Goal: Find specific page/section: Find specific page/section

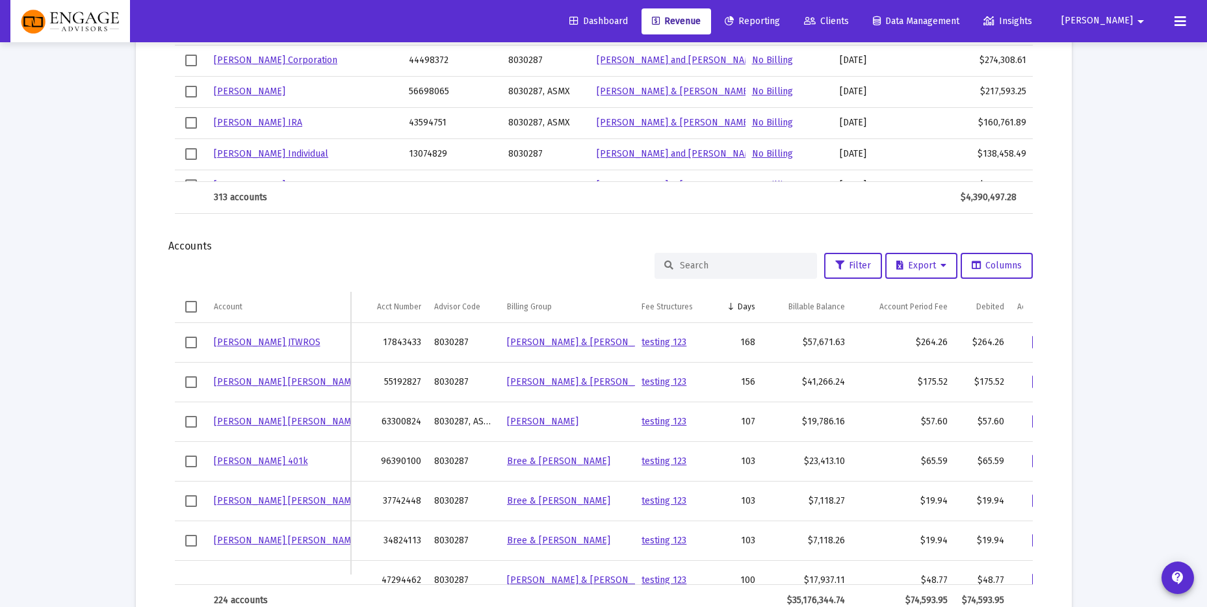
scroll to position [1441, 0]
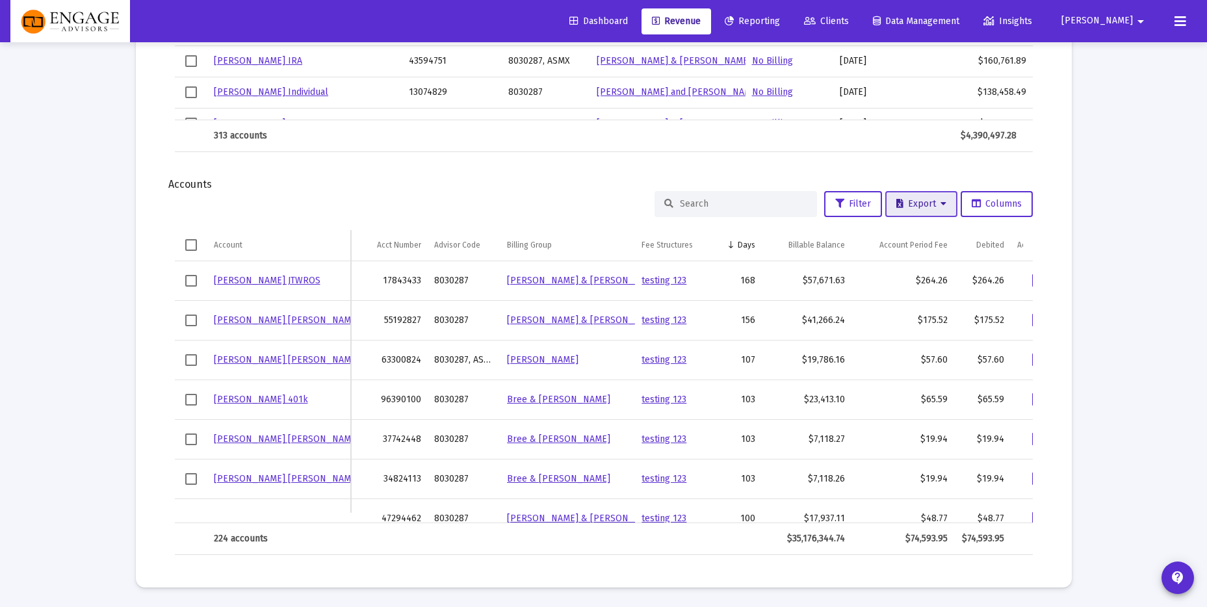
click at [918, 203] on span "Export" at bounding box center [921, 203] width 50 height 11
click at [1075, 233] on div at bounding box center [603, 303] width 1207 height 607
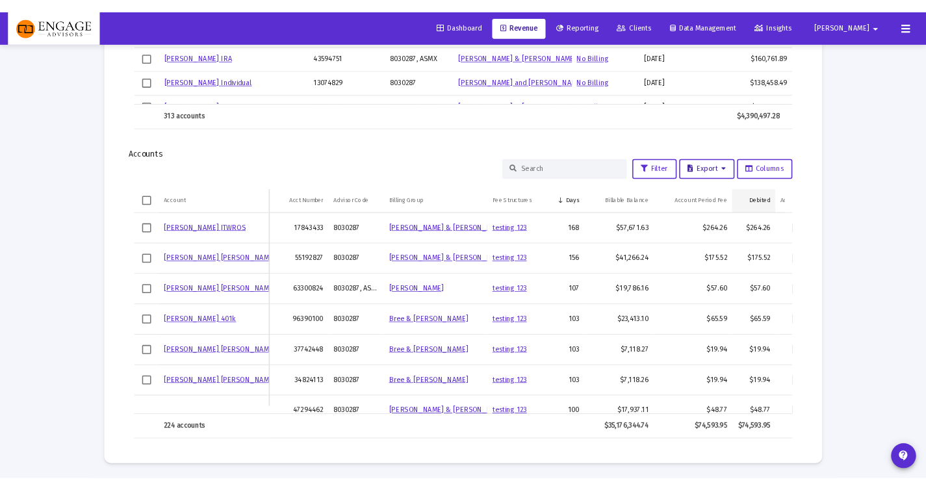
scroll to position [1441, 0]
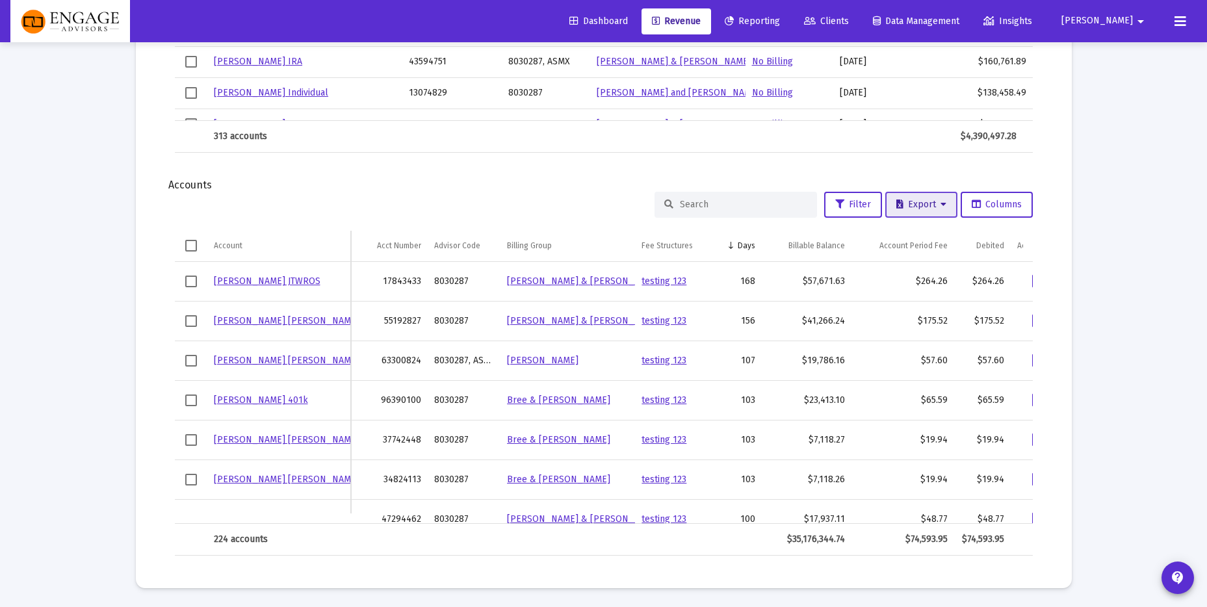
click at [915, 206] on span "Export" at bounding box center [921, 204] width 50 height 11
click at [921, 238] on button "Export All Rows" at bounding box center [924, 238] width 88 height 31
click at [911, 195] on button "Export" at bounding box center [921, 205] width 72 height 26
click at [925, 237] on button "Export All Rows" at bounding box center [924, 238] width 88 height 31
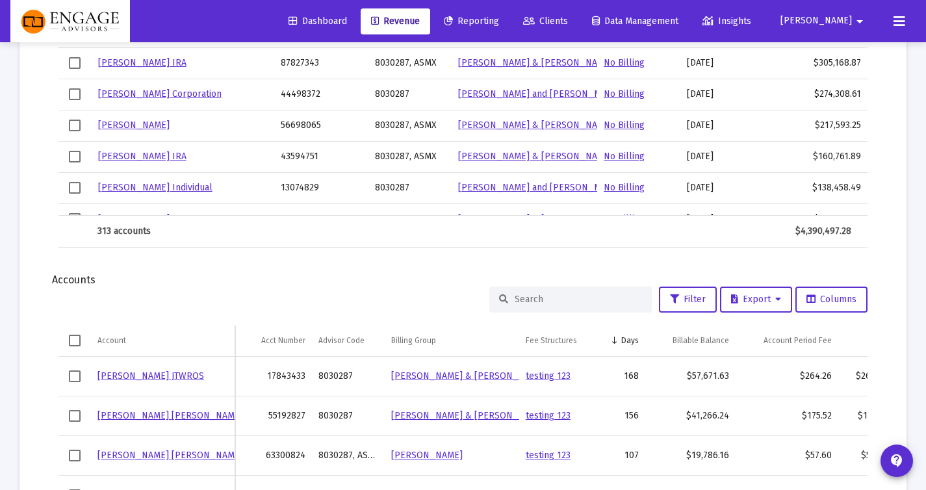
click at [535, 19] on icon at bounding box center [529, 21] width 12 height 9
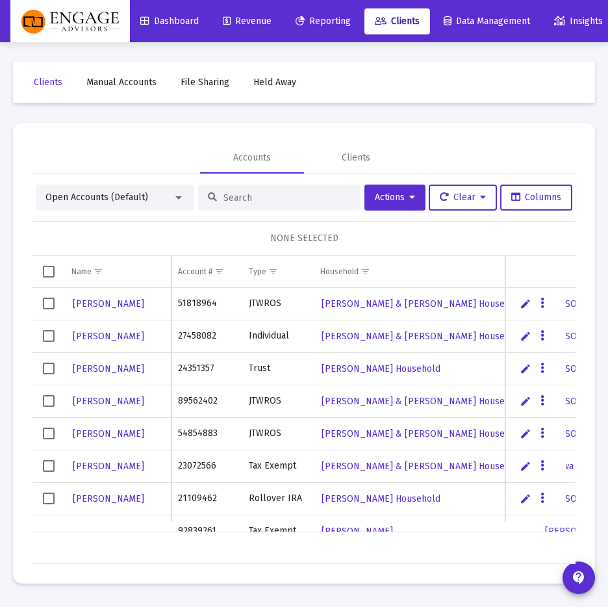
click at [233, 199] on input at bounding box center [287, 197] width 127 height 11
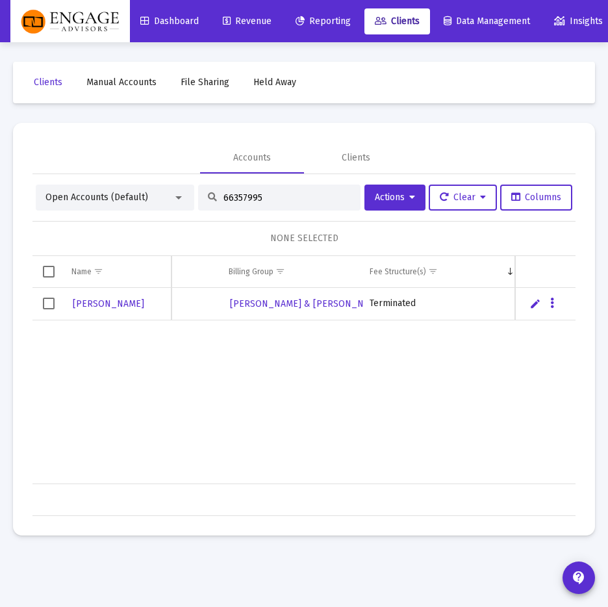
click at [277, 196] on input "66357995" at bounding box center [287, 197] width 127 height 11
type input "89848536"
click at [278, 198] on input "89848536" at bounding box center [287, 197] width 127 height 11
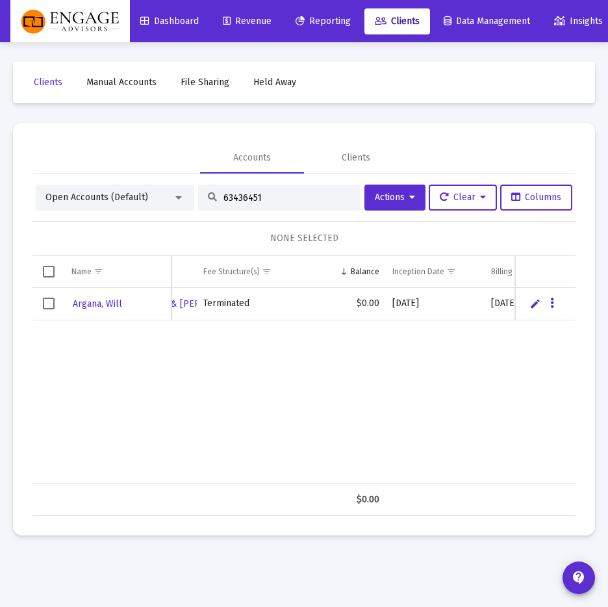
click at [265, 197] on input "63436451" at bounding box center [287, 197] width 127 height 11
click at [272, 199] on input "29934374" at bounding box center [287, 197] width 127 height 11
click at [288, 195] on input "35839410" at bounding box center [287, 197] width 127 height 11
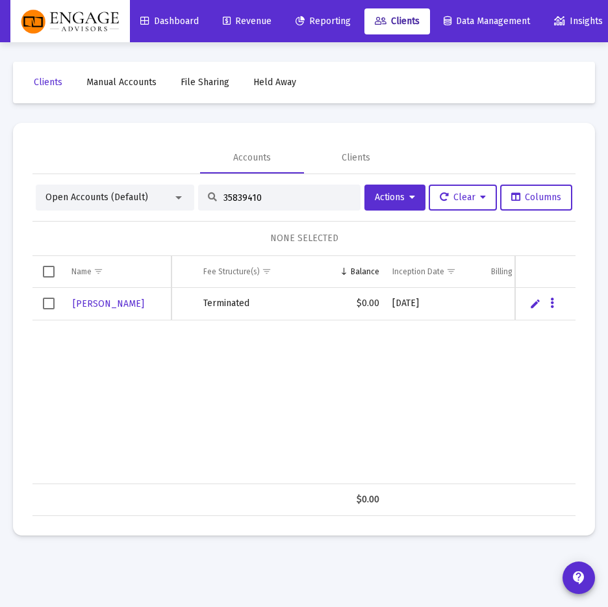
click at [288, 195] on input "35839410" at bounding box center [287, 197] width 127 height 11
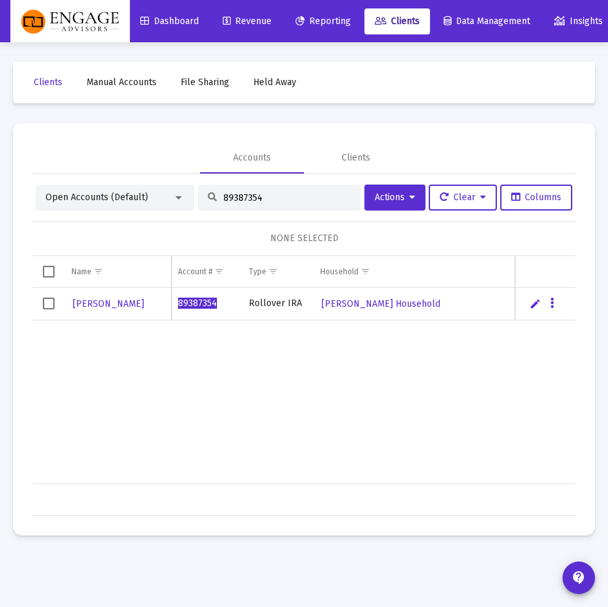
click at [261, 200] on input "89387354" at bounding box center [287, 197] width 127 height 11
click at [276, 200] on input "44466758" at bounding box center [287, 197] width 127 height 11
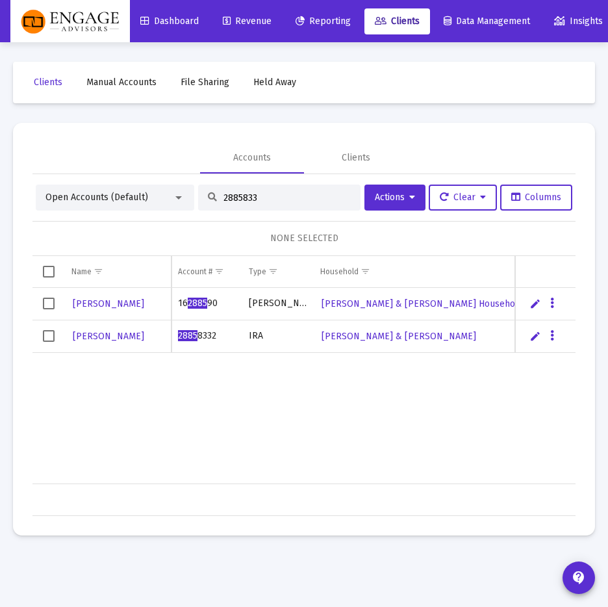
type input "28858332"
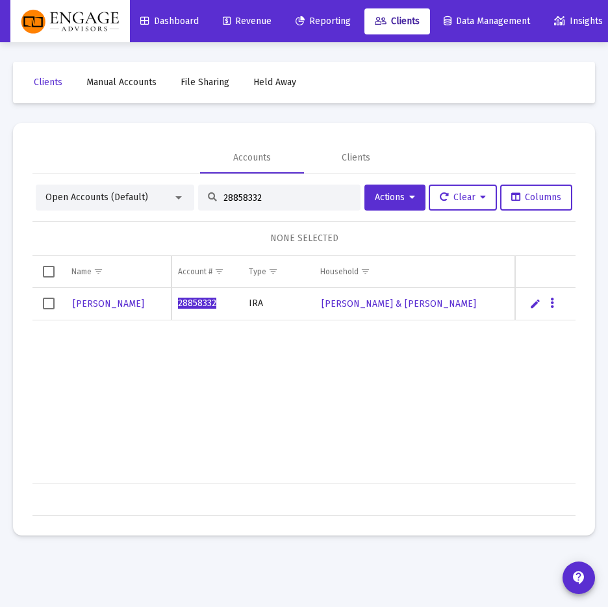
click at [262, 197] on input "28858332" at bounding box center [287, 197] width 127 height 11
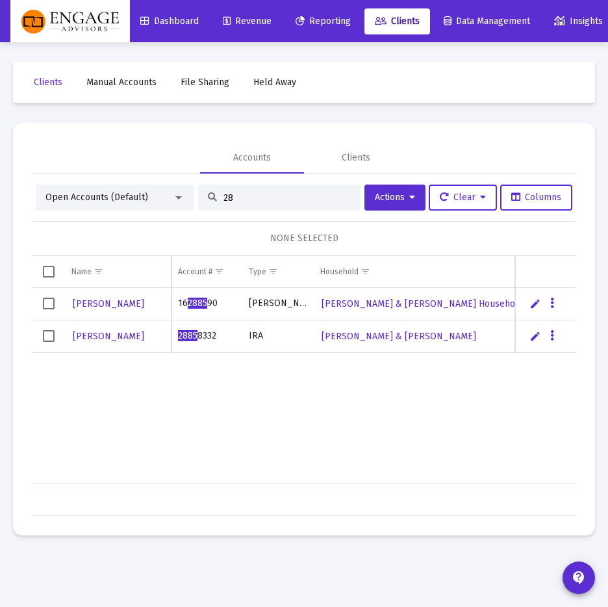
type input "2"
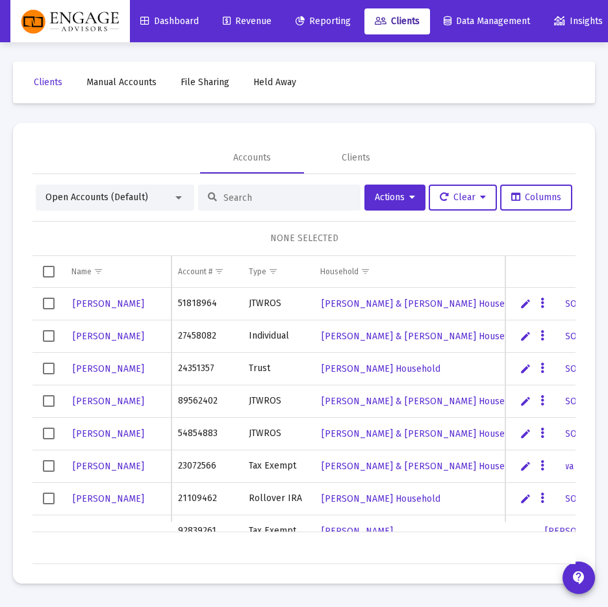
click at [263, 202] on input at bounding box center [287, 197] width 127 height 11
type input "63774715"
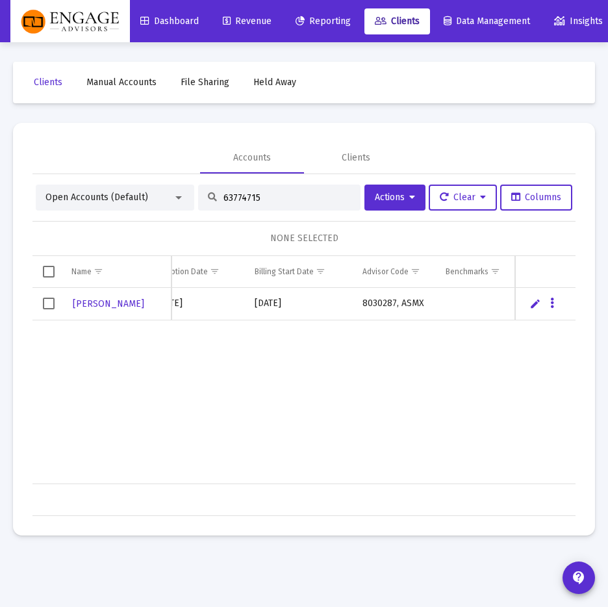
scroll to position [0, 801]
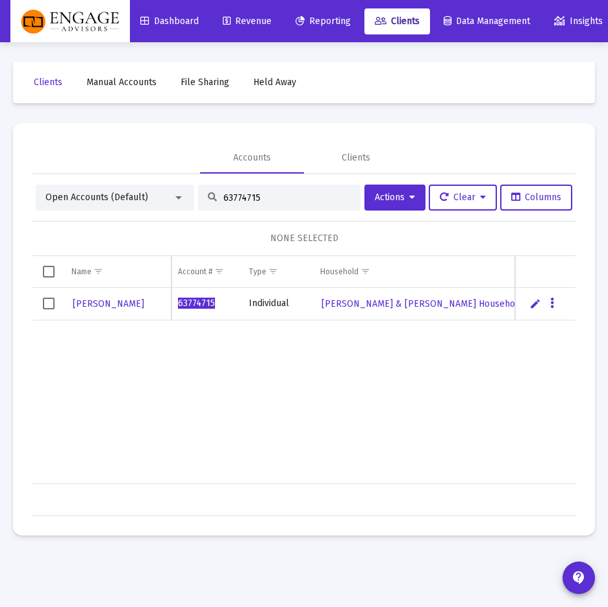
click at [272, 196] on input "63774715" at bounding box center [287, 197] width 127 height 11
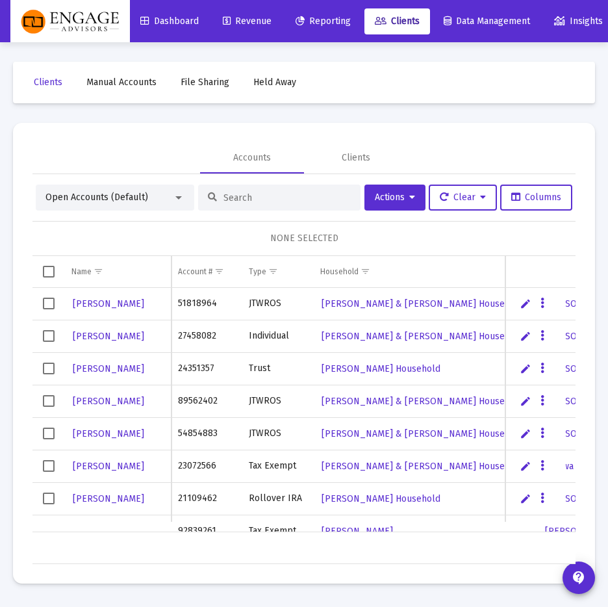
click at [194, 222] on div "NONE SELECTED" at bounding box center [303, 238] width 543 height 35
